Goal: Task Accomplishment & Management: Complete application form

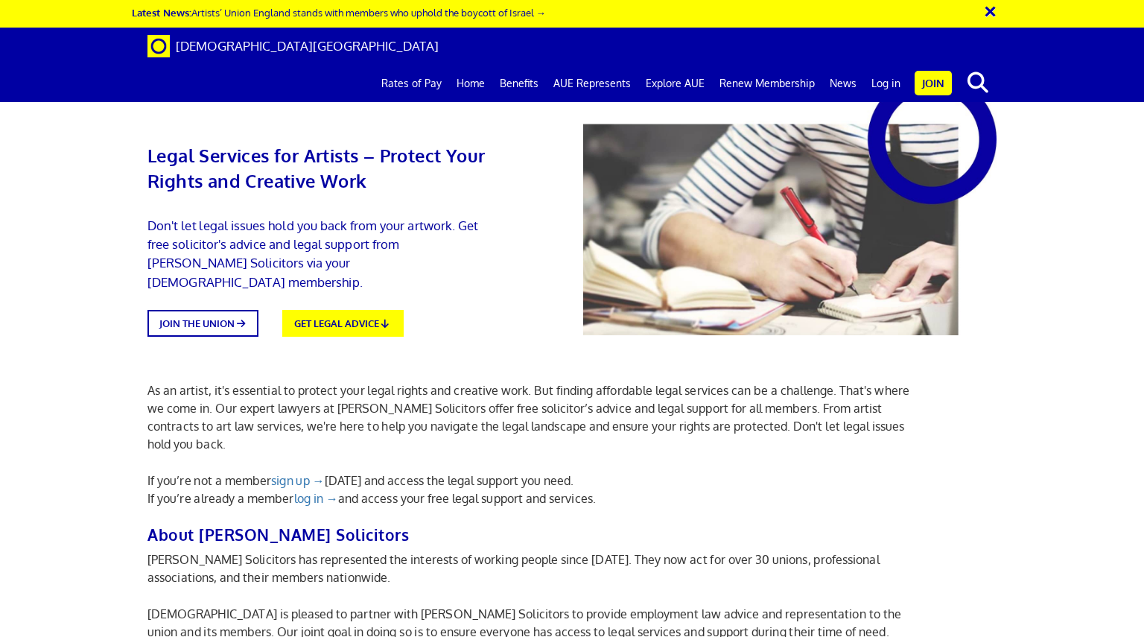
scroll to position [0, 11]
click at [882, 65] on link "Log in" at bounding box center [886, 83] width 44 height 37
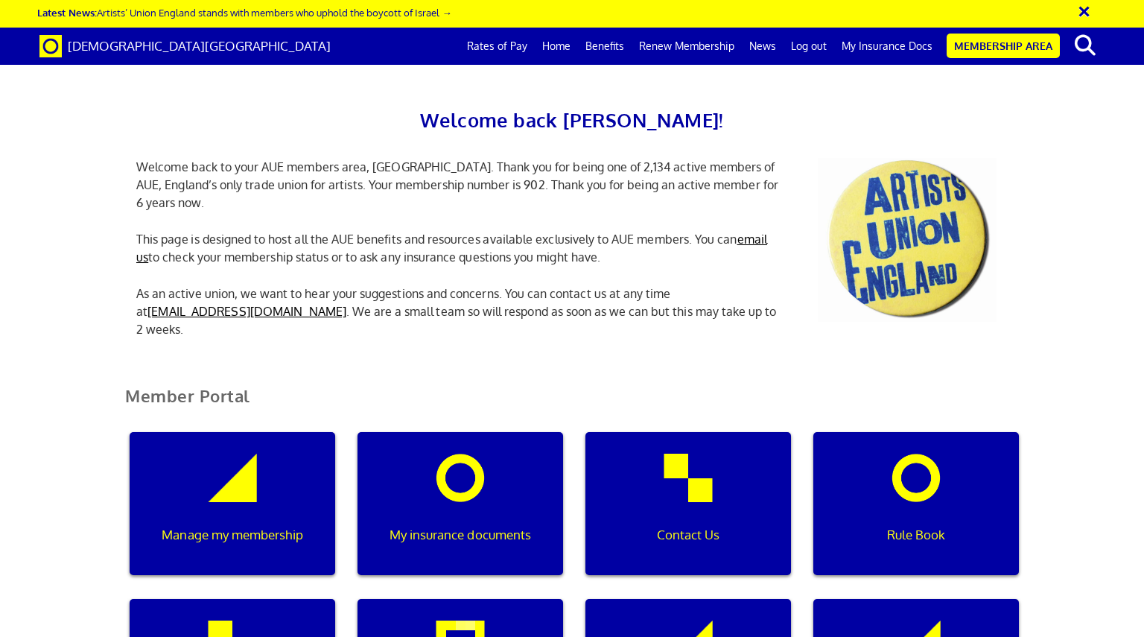
scroll to position [372, 0]
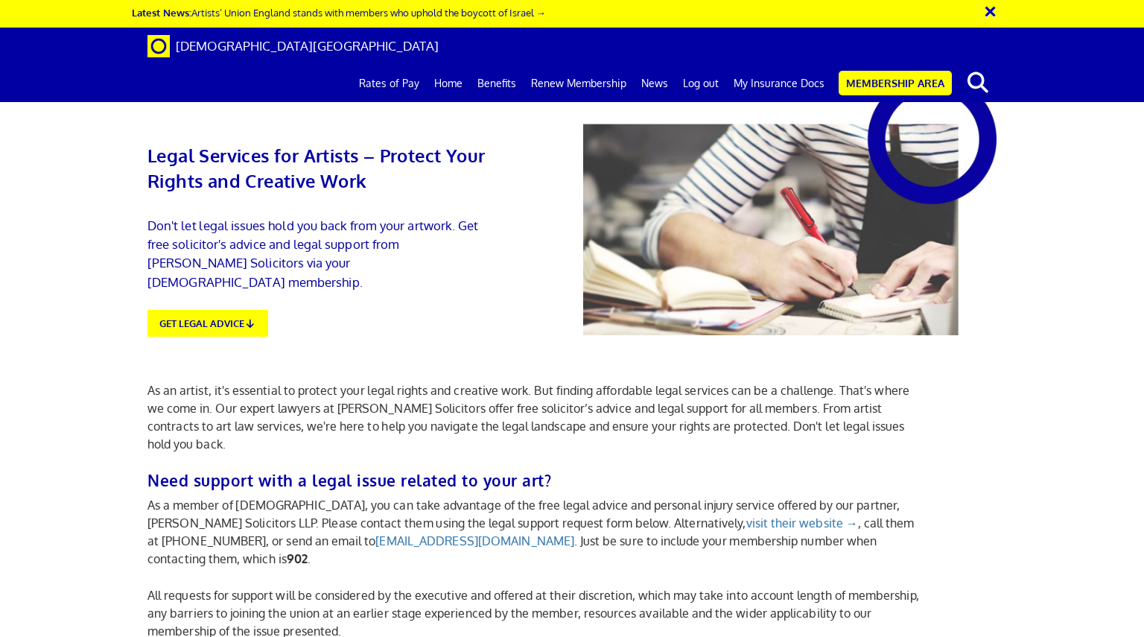
scroll to position [149, 0]
click at [259, 307] on link "GET LEGAL ADVICE" at bounding box center [208, 322] width 133 height 30
paste textarea "My community organisation agreed to get help from a company from Citation but u…"
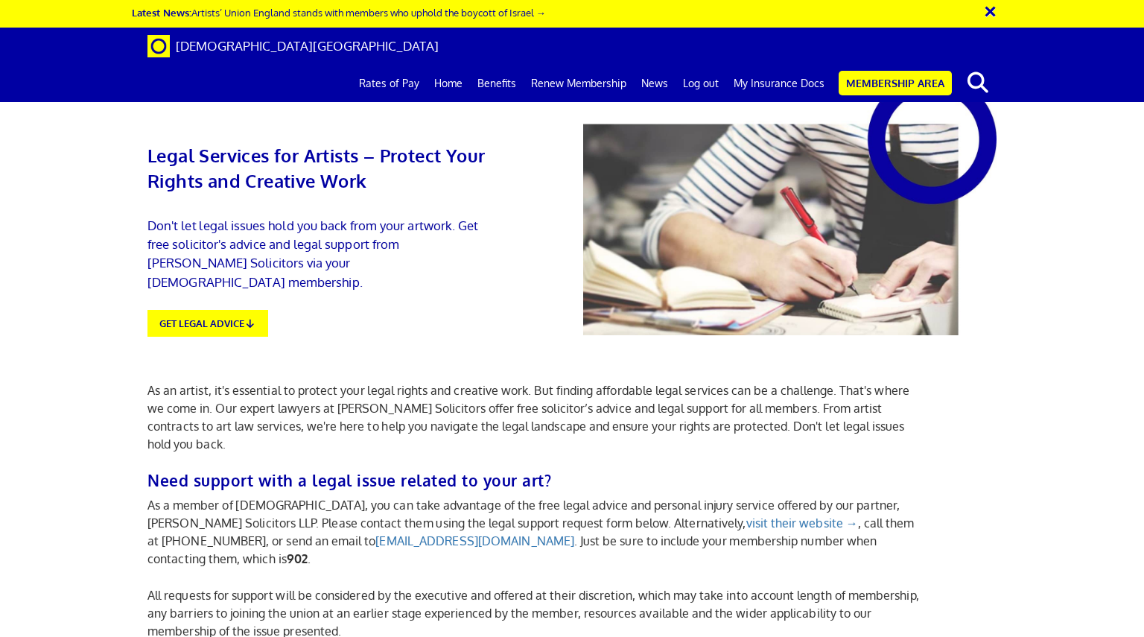
type textarea "My community organisation agreed to get help from a company from Citation with …"
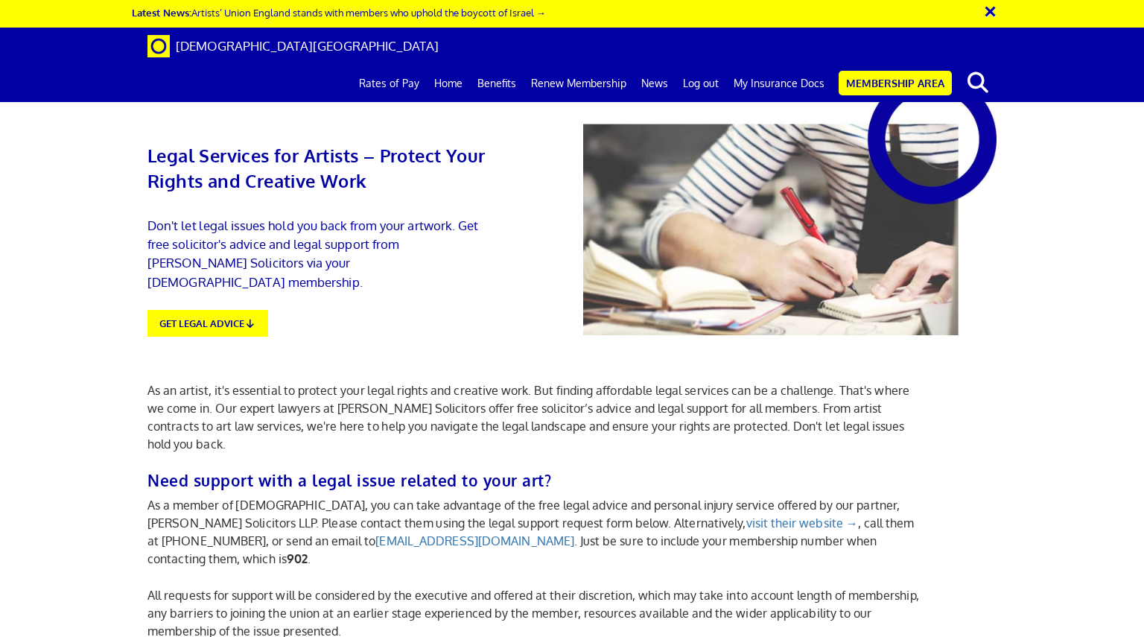
scroll to position [738, 0]
